Goal: Use online tool/utility: Use online tool/utility

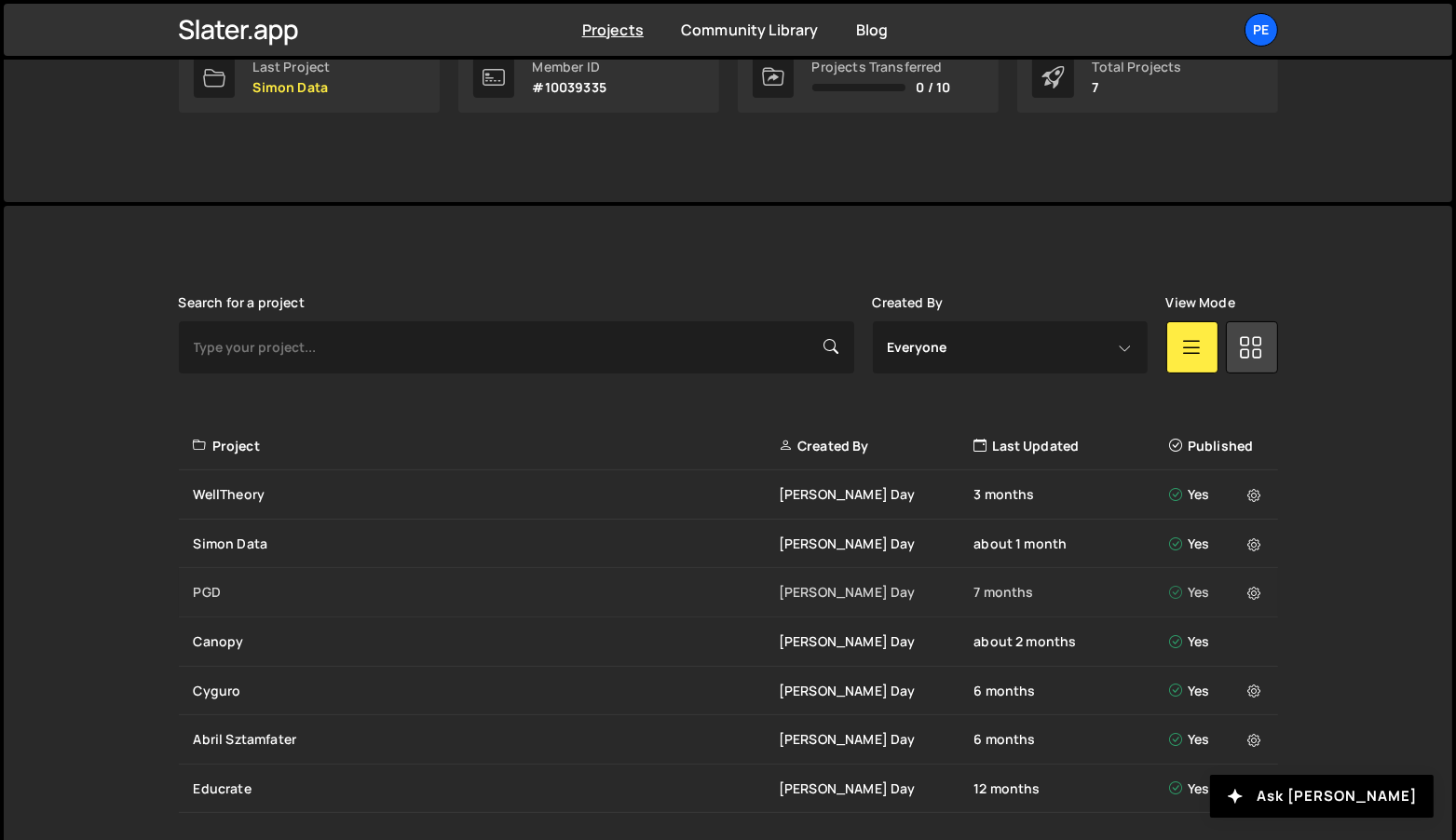
scroll to position [371, 0]
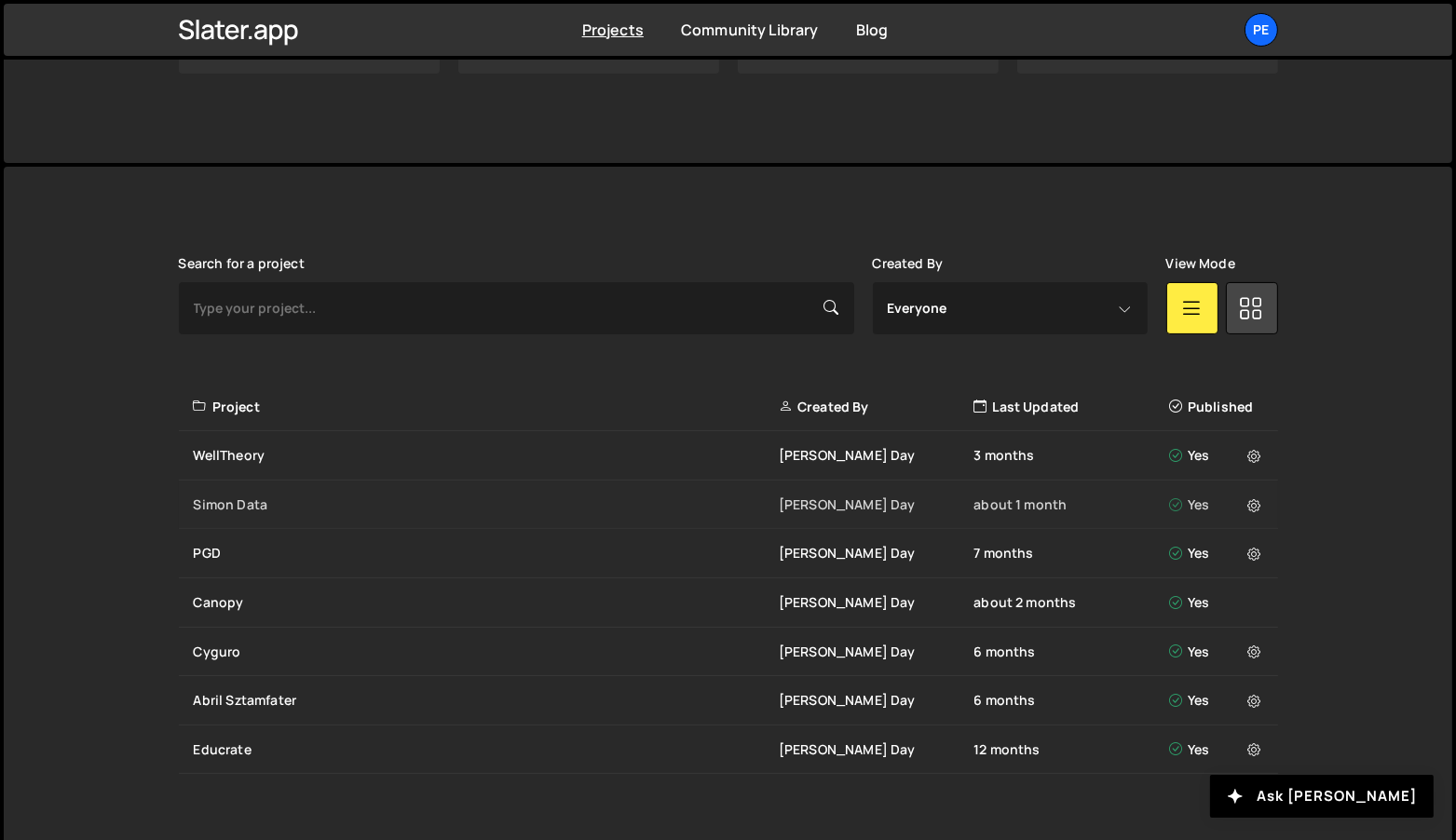
click at [256, 501] on div "Simon Data" at bounding box center [486, 504] width 585 height 19
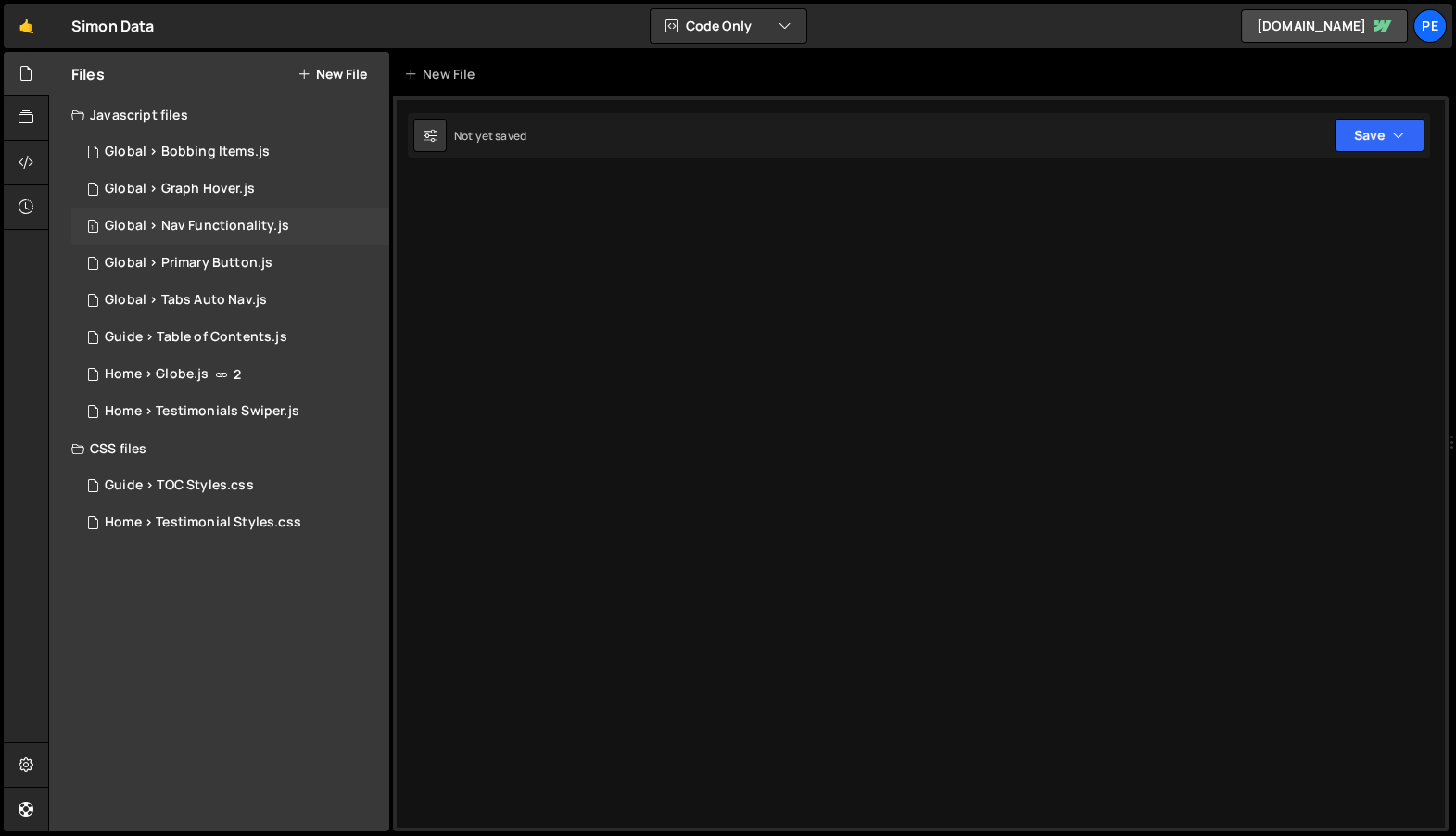
click at [243, 227] on div "Global > Nav Functionality.js" at bounding box center [197, 226] width 184 height 17
click at [160, 270] on div "1 Global > Primary Button.js 0" at bounding box center [230, 262] width 318 height 37
click at [218, 227] on div "Global > Nav Functionality.js" at bounding box center [197, 226] width 184 height 17
click at [243, 225] on div "Global > Nav Functionality.js" at bounding box center [197, 226] width 184 height 17
